Goal: Information Seeking & Learning: Learn about a topic

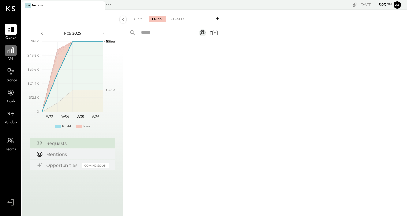
click at [11, 52] on icon at bounding box center [11, 50] width 6 height 6
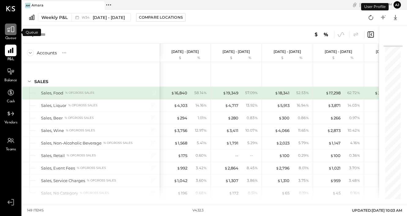
click at [14, 30] on icon at bounding box center [10, 30] width 7 height 6
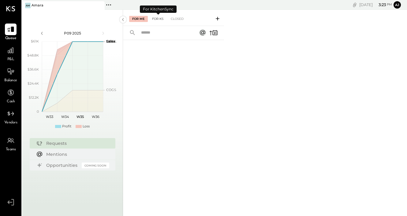
click at [162, 20] on div "For KS" at bounding box center [157, 19] width 17 height 6
click at [218, 19] on icon at bounding box center [218, 19] width 6 height 6
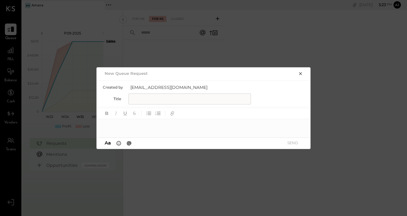
click at [153, 100] on input "text" at bounding box center [190, 99] width 122 height 11
type input "**********"
click at [133, 127] on div at bounding box center [204, 125] width 214 height 12
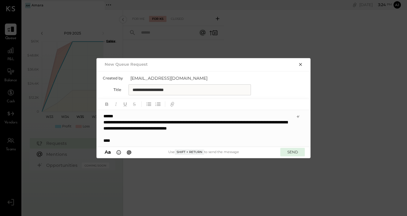
click at [293, 155] on button "SEND" at bounding box center [292, 152] width 24 height 8
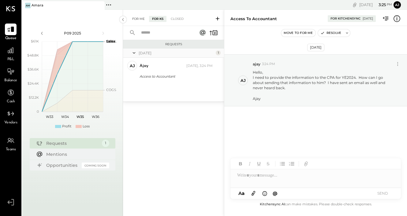
click at [137, 22] on div "For Me" at bounding box center [138, 19] width 19 height 6
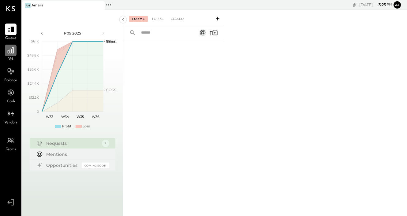
click at [10, 54] on icon at bounding box center [11, 51] width 8 height 8
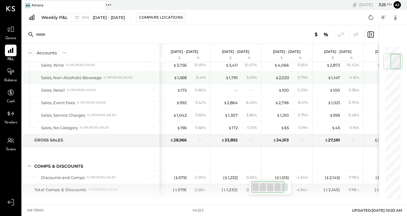
scroll to position [0, 1]
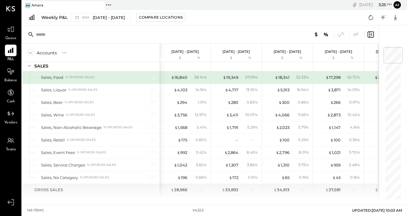
scroll to position [13, 0]
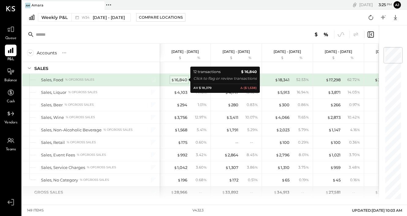
click at [180, 79] on div "$ 16,840" at bounding box center [179, 80] width 16 height 6
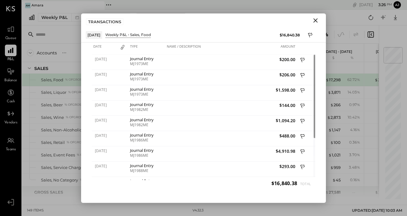
click at [317, 20] on icon "Close" at bounding box center [315, 20] width 7 height 7
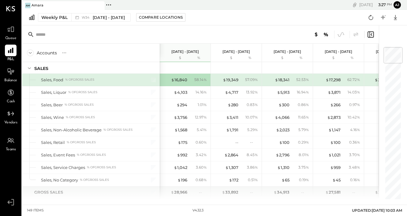
click at [186, 52] on p "[DATE] - [DATE]" at bounding box center [185, 52] width 28 height 4
click at [180, 80] on div "$ 16,840" at bounding box center [179, 80] width 16 height 6
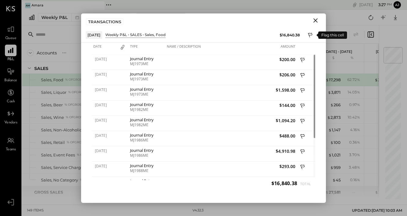
click at [309, 34] on icon at bounding box center [311, 35] width 6 height 7
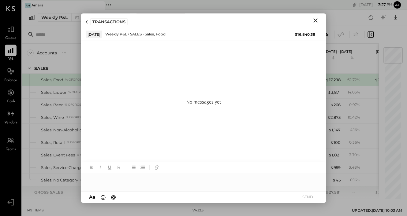
click at [123, 181] on div at bounding box center [203, 180] width 245 height 12
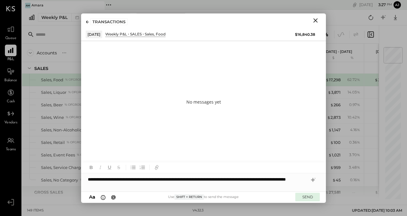
click at [310, 199] on button "SEND" at bounding box center [307, 197] width 24 height 8
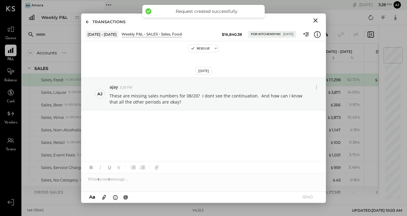
click at [318, 19] on icon "Close" at bounding box center [315, 20] width 7 height 7
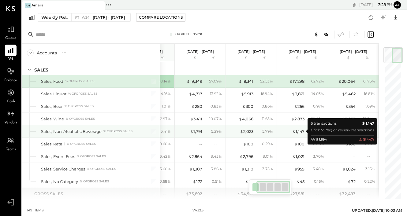
scroll to position [11, 0]
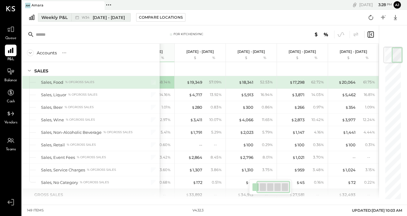
click at [104, 17] on span "[DATE] - [DATE]" at bounding box center [109, 18] width 32 height 6
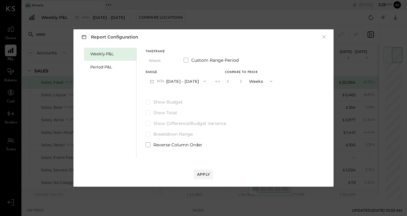
click at [264, 81] on button "Weeks" at bounding box center [261, 81] width 31 height 11
click at [261, 94] on div "Years" at bounding box center [261, 92] width 30 height 11
click at [203, 173] on div "Apply" at bounding box center [203, 174] width 13 height 5
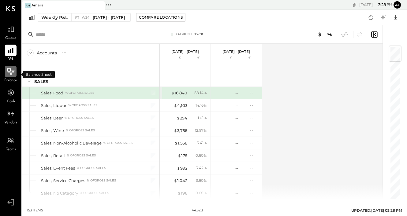
click at [11, 72] on icon at bounding box center [11, 72] width 7 height 1
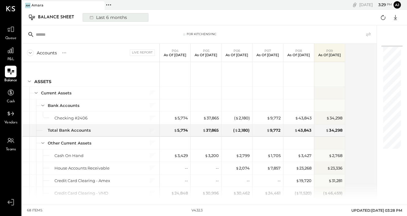
click at [102, 18] on div "Last 6 months" at bounding box center [107, 17] width 43 height 8
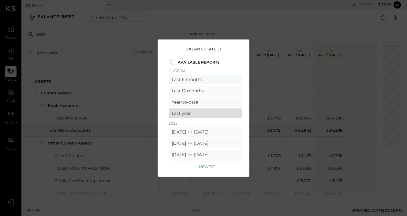
click at [188, 114] on div "Last year" at bounding box center [205, 114] width 73 height 10
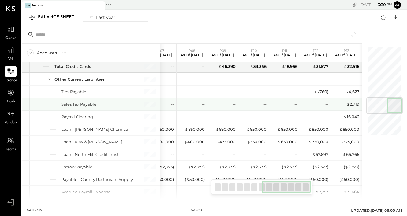
scroll to position [431, 0]
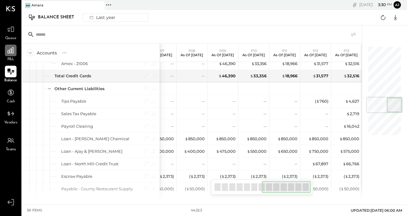
click at [7, 54] on icon at bounding box center [11, 51] width 8 height 8
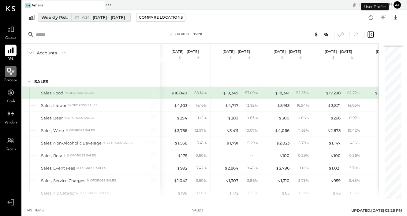
click at [63, 21] on button "Weekly P&L W34 [DATE] - [DATE]" at bounding box center [84, 17] width 93 height 9
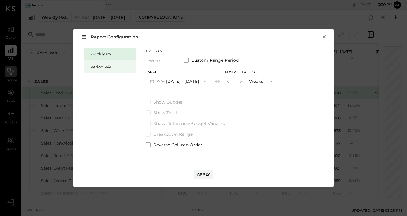
click at [104, 68] on div "Period P&L" at bounding box center [111, 67] width 43 height 6
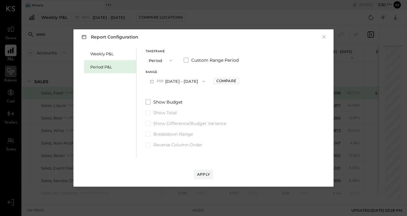
click at [166, 63] on button "Period" at bounding box center [161, 60] width 31 height 11
click at [158, 94] on span "Year" at bounding box center [155, 93] width 8 height 4
click at [206, 83] on button "2025 [DATE] - [DATE]" at bounding box center [178, 81] width 65 height 11
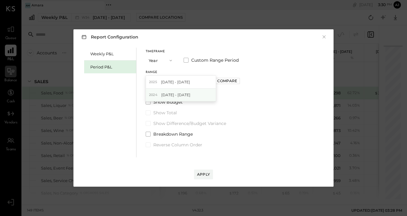
click at [186, 93] on span "[DATE] - [DATE]" at bounding box center [175, 94] width 29 height 5
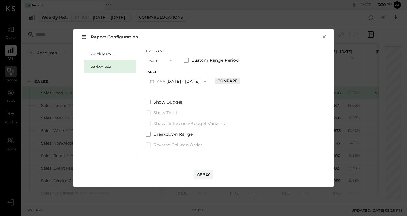
click at [238, 82] on div "Compare" at bounding box center [228, 80] width 20 height 5
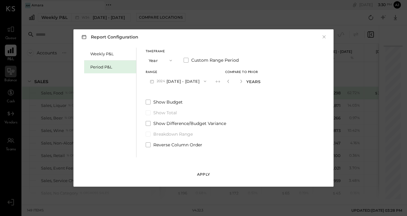
click at [201, 176] on div "Apply" at bounding box center [203, 174] width 13 height 5
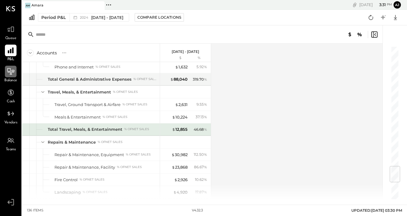
scroll to position [1016, 0]
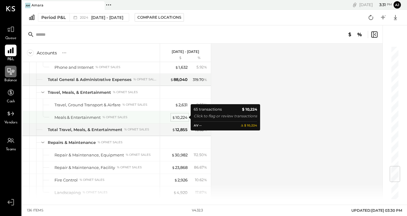
click at [182, 117] on div "$ 10,224" at bounding box center [180, 118] width 16 height 6
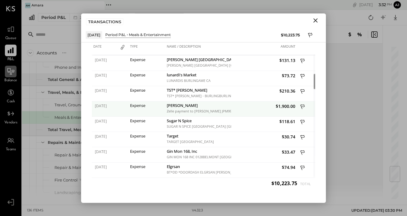
click at [303, 107] on icon at bounding box center [303, 108] width 6 height 8
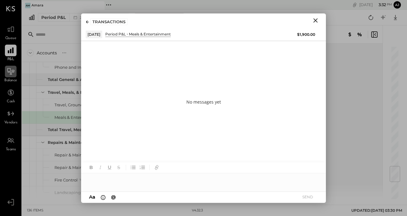
click at [147, 180] on div at bounding box center [203, 180] width 245 height 12
click at [307, 198] on button "SEND" at bounding box center [307, 197] width 24 height 8
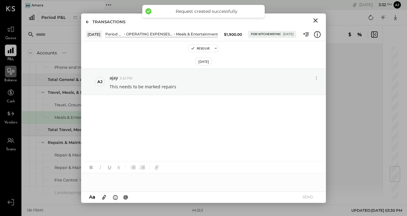
click at [316, 18] on icon "Close" at bounding box center [315, 20] width 7 height 7
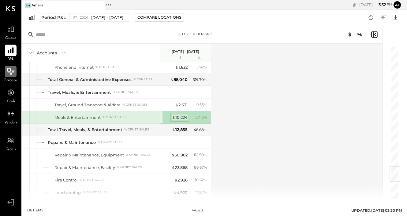
click at [181, 118] on div "$ 10,224" at bounding box center [180, 118] width 16 height 6
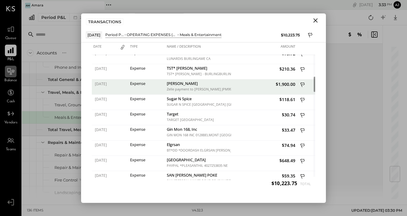
click at [300, 84] on icon at bounding box center [303, 86] width 6 height 8
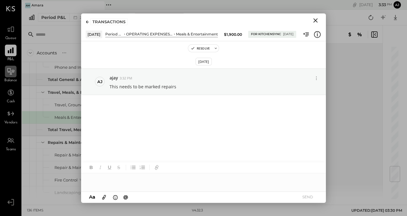
click at [89, 21] on icon at bounding box center [87, 22] width 3 height 3
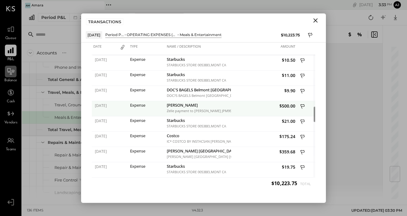
click at [303, 105] on icon at bounding box center [303, 107] width 6 height 8
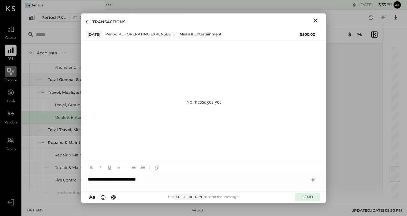
click at [310, 197] on button "SEND" at bounding box center [307, 197] width 24 height 8
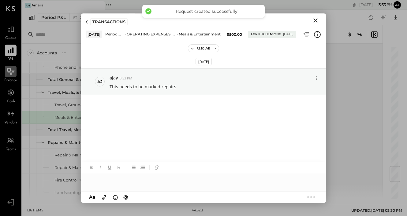
click at [86, 23] on icon at bounding box center [87, 22] width 3 height 3
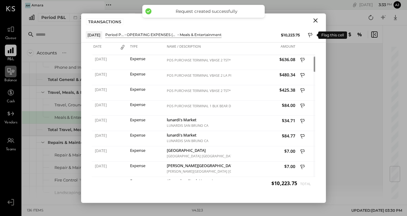
click at [310, 35] on icon at bounding box center [310, 35] width 4 height 5
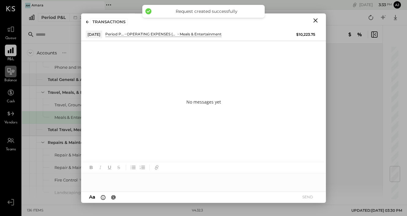
click at [123, 182] on div at bounding box center [203, 180] width 245 height 12
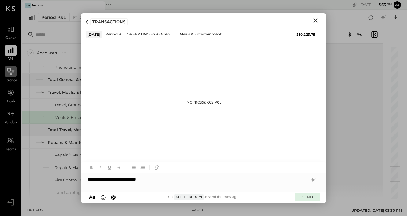
click at [305, 198] on button "SEND" at bounding box center [307, 197] width 24 height 8
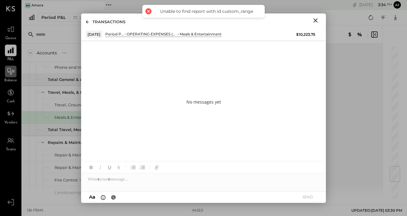
click at [87, 22] on icon at bounding box center [87, 22] width 3 height 3
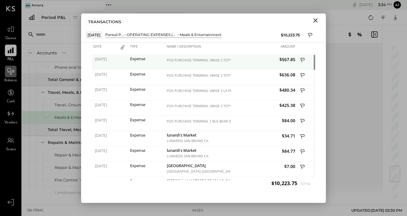
click at [287, 59] on span "$567.85" at bounding box center [264, 60] width 63 height 6
click at [304, 60] on icon at bounding box center [303, 61] width 6 height 8
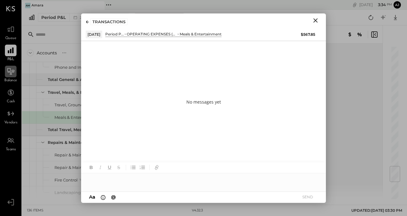
click at [118, 181] on div at bounding box center [203, 180] width 245 height 12
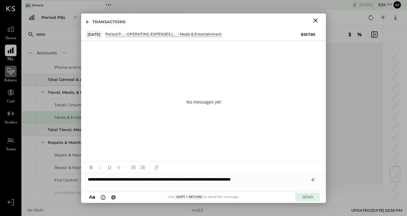
click at [306, 194] on button "SEND" at bounding box center [307, 197] width 24 height 8
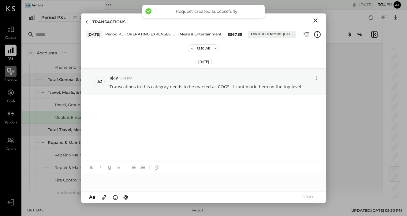
click at [88, 22] on icon at bounding box center [87, 22] width 3 height 3
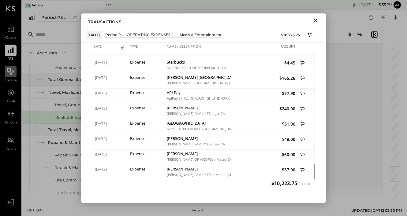
click at [314, 21] on icon "Close" at bounding box center [315, 20] width 4 height 4
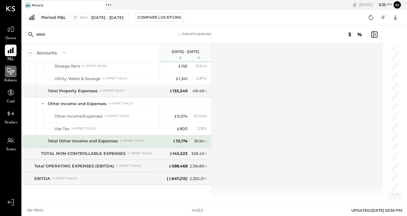
scroll to position [1251, 0]
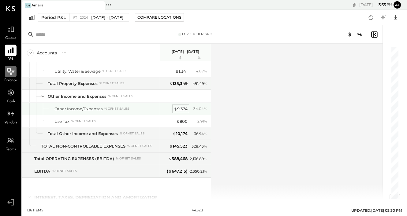
click at [179, 109] on div "$ 9,374" at bounding box center [181, 109] width 14 height 6
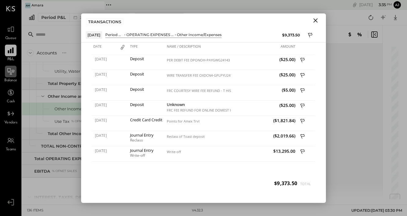
click at [316, 17] on icon "Close" at bounding box center [315, 20] width 7 height 7
